Goal: Download file/media

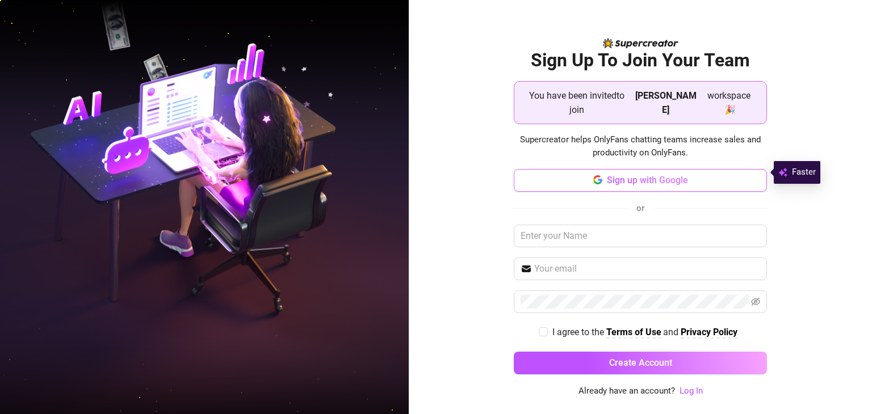
click at [626, 178] on button "Sign up with Google" at bounding box center [640, 180] width 253 height 23
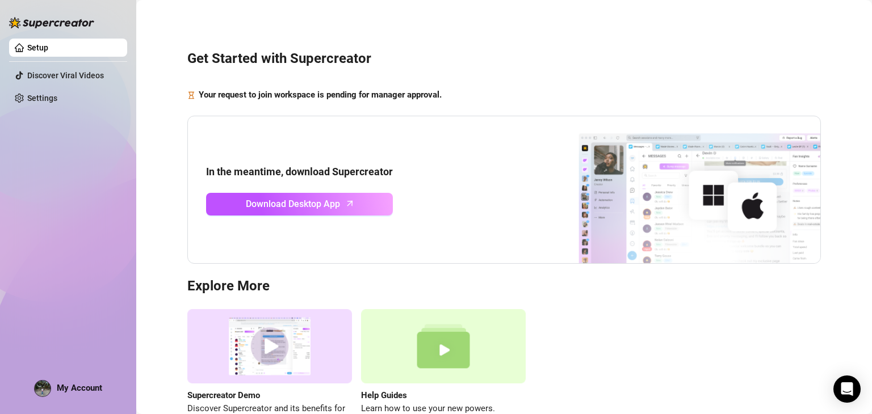
click at [70, 387] on span "My Account" at bounding box center [79, 388] width 45 height 10
click at [414, 228] on div "In the meantime, download Supercreator Download Desktop App" at bounding box center [503, 190] width 633 height 149
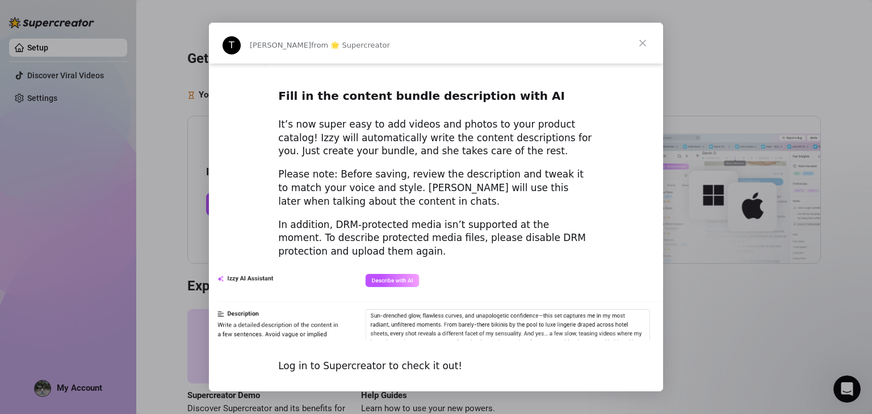
scroll to position [1564, 0]
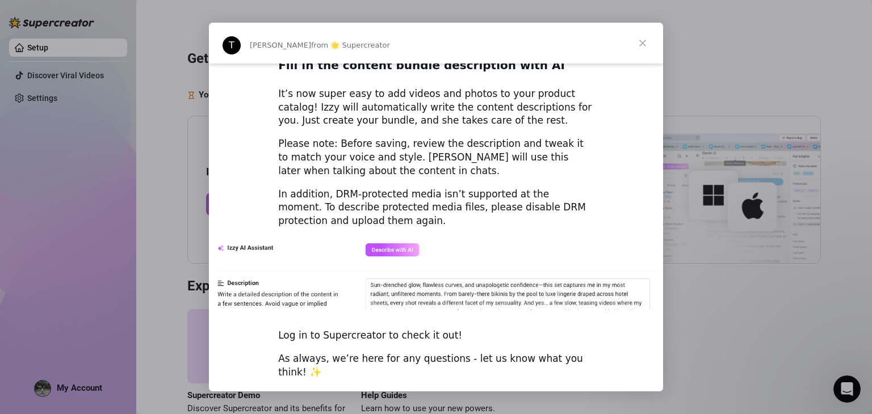
click at [643, 43] on span "Close" at bounding box center [642, 43] width 41 height 41
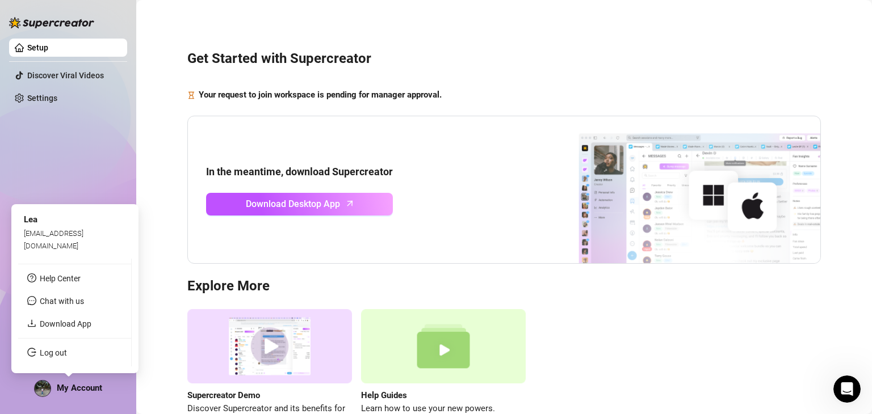
click at [45, 386] on img at bounding box center [43, 389] width 16 height 16
click at [41, 393] on img at bounding box center [43, 389] width 16 height 16
click at [57, 384] on span "My Account" at bounding box center [79, 388] width 45 height 10
click at [32, 394] on div "Setup Discover Viral Videos Settings My Account" at bounding box center [68, 202] width 118 height 404
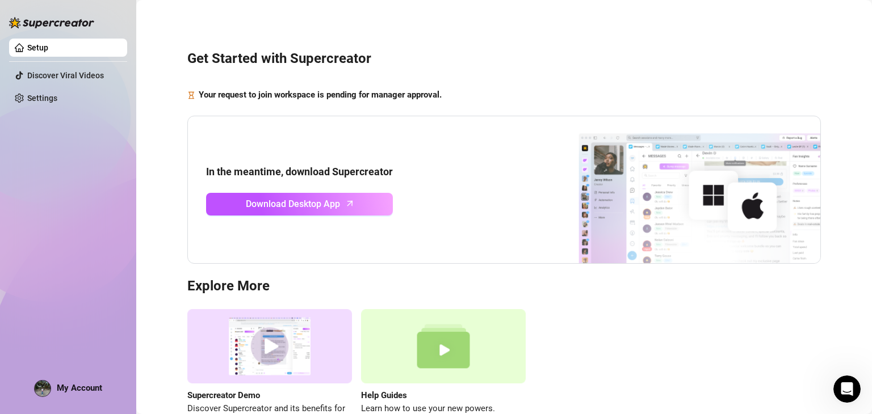
click at [37, 390] on img at bounding box center [43, 389] width 16 height 16
click at [328, 203] on span "Download Desktop App" at bounding box center [293, 204] width 94 height 14
click at [48, 48] on link "Setup" at bounding box center [37, 47] width 21 height 9
click at [89, 80] on link "Discover Viral Videos" at bounding box center [65, 75] width 77 height 9
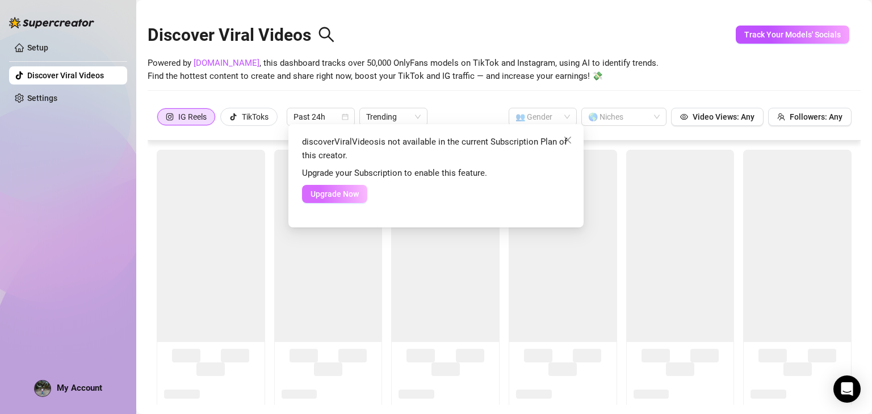
click at [326, 196] on span "Upgrade Now" at bounding box center [334, 194] width 48 height 9
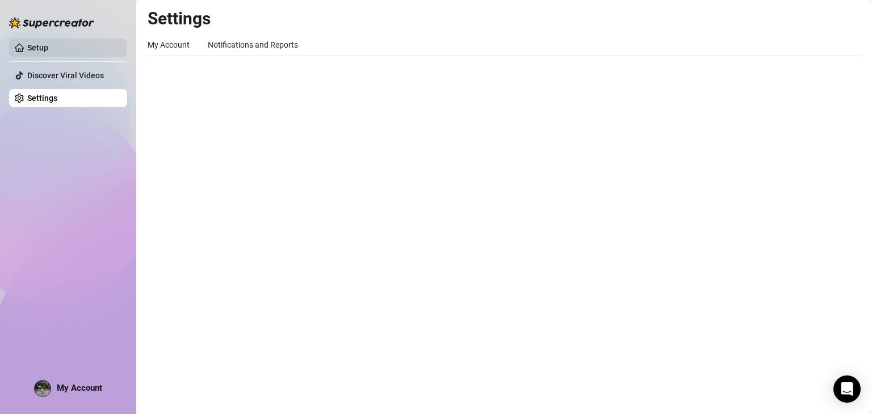
click at [48, 52] on link "Setup" at bounding box center [37, 47] width 21 height 9
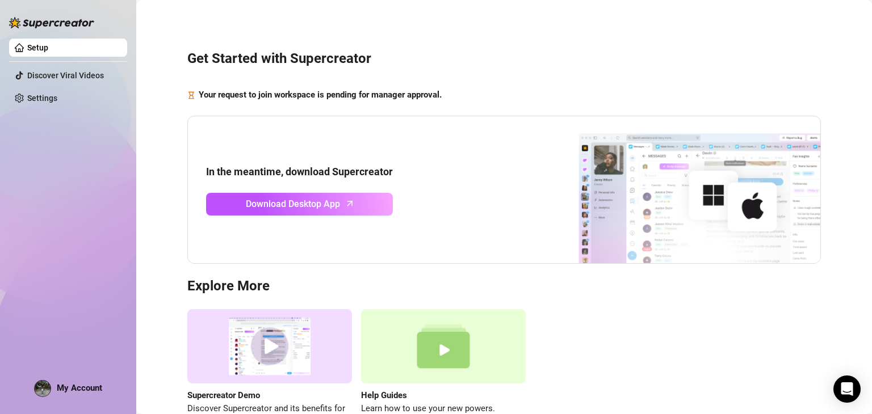
drag, startPoint x: 452, startPoint y: 100, endPoint x: 466, endPoint y: 93, distance: 16.0
click at [452, 100] on div "Your request to join workspace is pending for manager approval." at bounding box center [503, 96] width 633 height 14
click at [498, 77] on div "Get Started with Supercreator Your request to join workspace is pending for man…" at bounding box center [504, 233] width 713 height 450
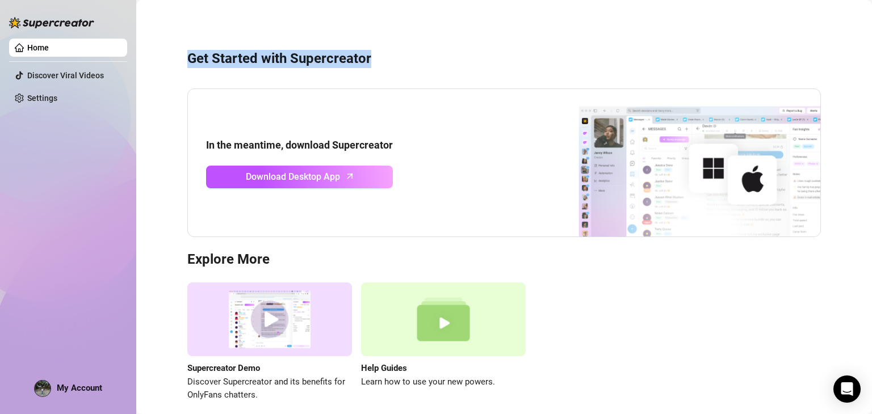
click at [414, 77] on div "Get Started with Supercreator In the meantime, download Supercreator Download D…" at bounding box center [504, 219] width 713 height 423
click at [43, 389] on img at bounding box center [43, 389] width 16 height 16
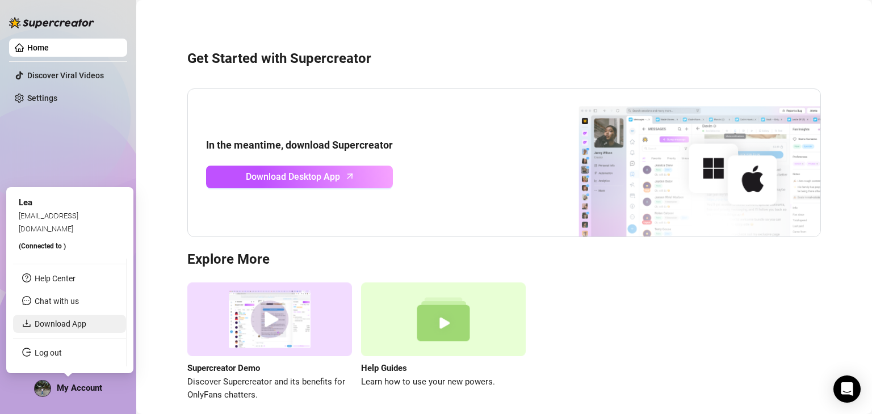
click at [55, 323] on link "Download App" at bounding box center [61, 324] width 52 height 9
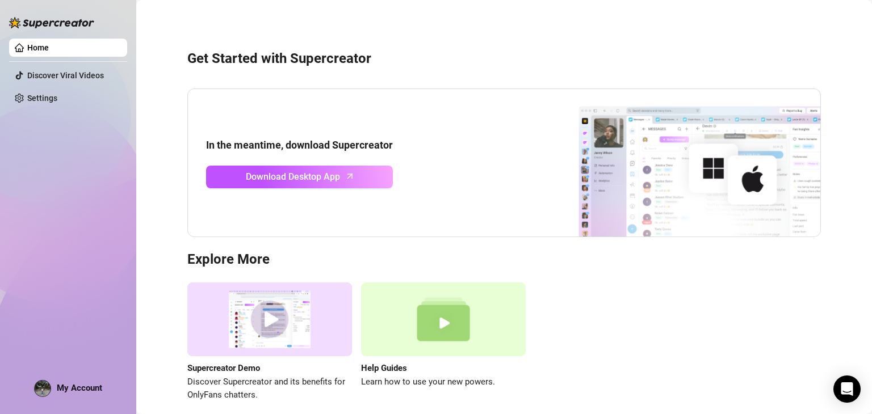
click at [277, 52] on h3 "Get Started with Supercreator" at bounding box center [503, 59] width 633 height 18
click at [49, 51] on link "Home" at bounding box center [38, 47] width 22 height 9
click at [56, 78] on link "Discover Viral Videos" at bounding box center [65, 75] width 77 height 9
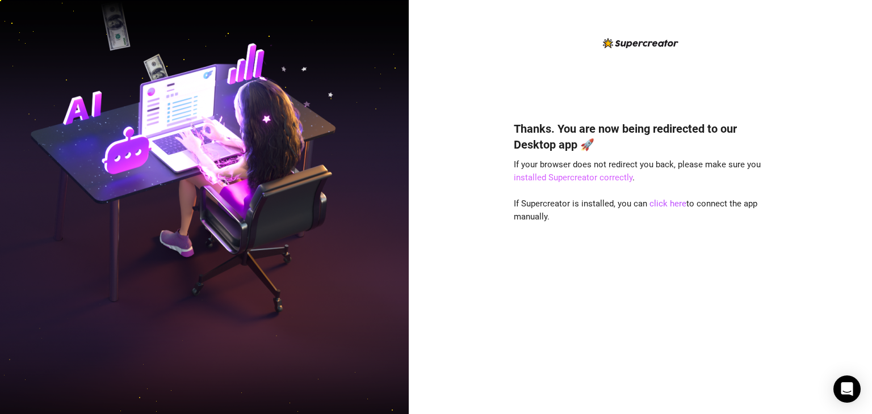
click at [580, 179] on link "installed Supercreator correctly" at bounding box center [573, 178] width 119 height 10
click at [655, 206] on link "click here" at bounding box center [667, 204] width 37 height 10
click at [665, 205] on link "click here" at bounding box center [667, 204] width 37 height 10
click at [665, 200] on link "click here" at bounding box center [667, 204] width 37 height 10
click at [660, 203] on link "click here" at bounding box center [667, 204] width 37 height 10
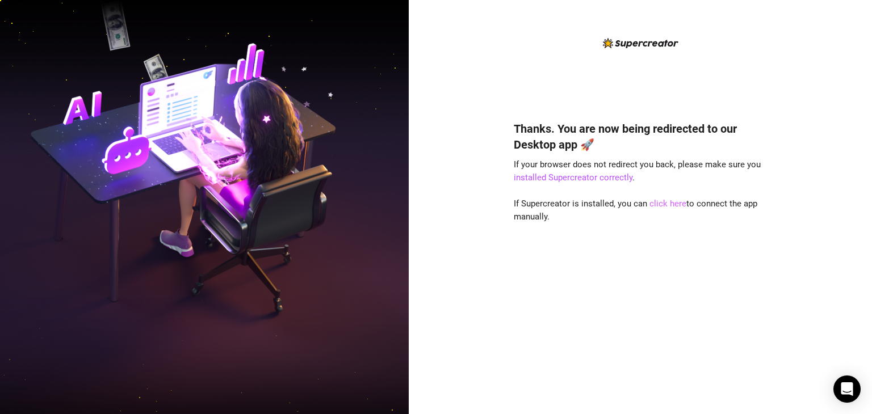
click at [662, 204] on link "click here" at bounding box center [667, 204] width 37 height 10
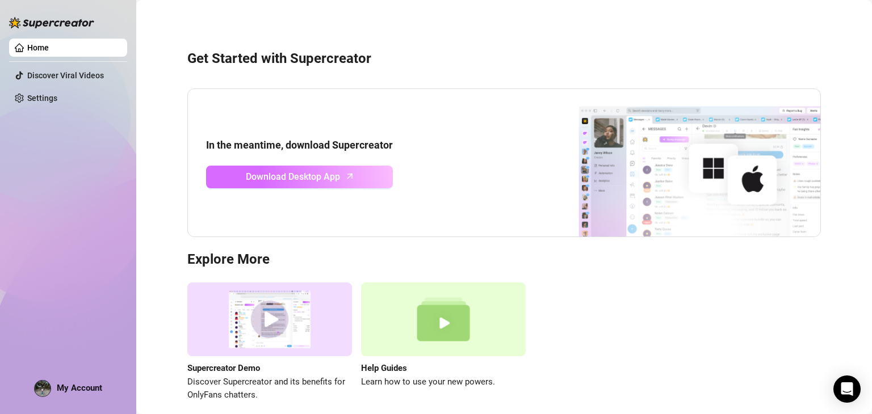
click at [359, 171] on link "Download Desktop App" at bounding box center [299, 177] width 187 height 23
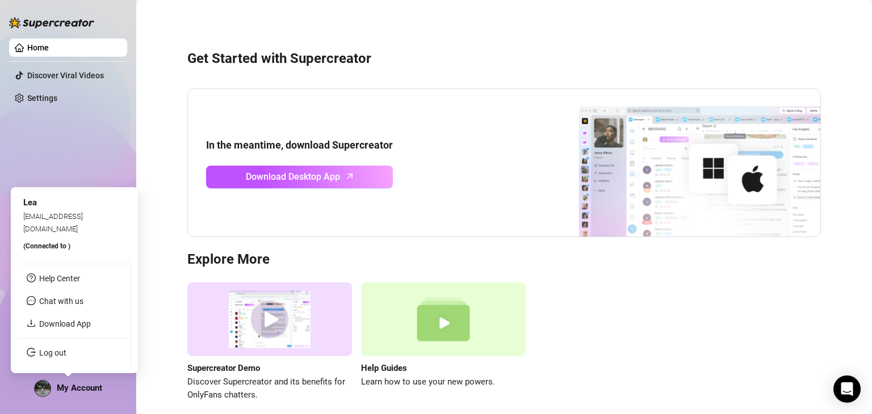
click at [39, 389] on img at bounding box center [43, 389] width 16 height 16
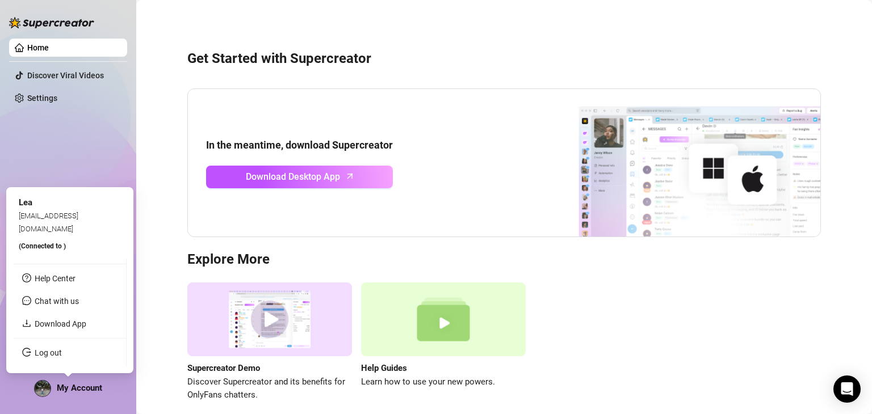
click at [61, 226] on span "[EMAIL_ADDRESS][DOMAIN_NAME]" at bounding box center [49, 222] width 60 height 21
